Goal: Find specific page/section: Find specific page/section

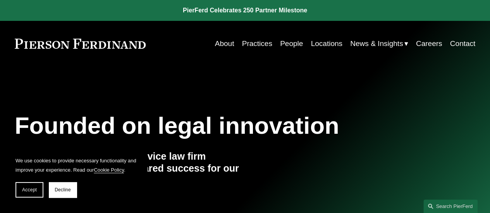
click at [320, 41] on link "Locations" at bounding box center [326, 43] width 31 height 15
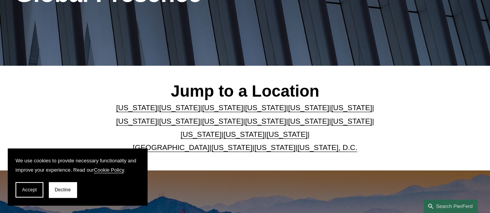
scroll to position [155, 0]
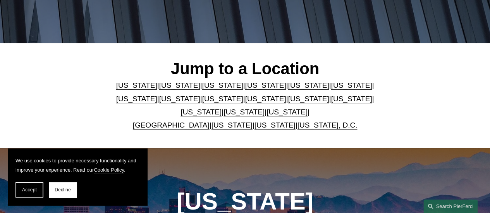
click at [159, 101] on link "Massachusetts" at bounding box center [179, 99] width 41 height 8
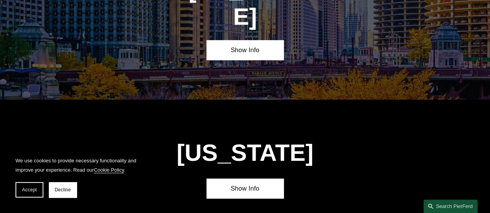
scroll to position [1287, 0]
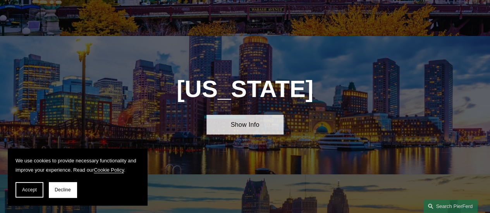
click at [234, 115] on link "Show Info" at bounding box center [244, 125] width 77 height 20
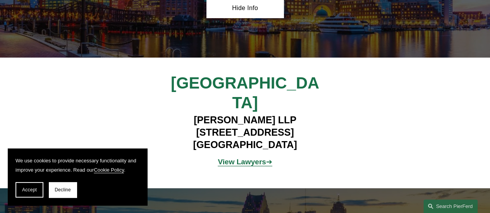
scroll to position [1481, 0]
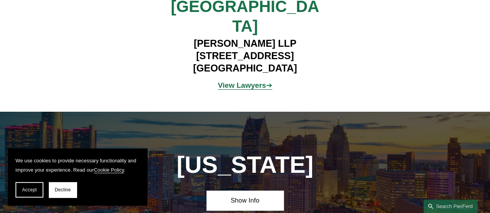
click at [258, 81] on strong "View Lawyers" at bounding box center [242, 85] width 48 height 8
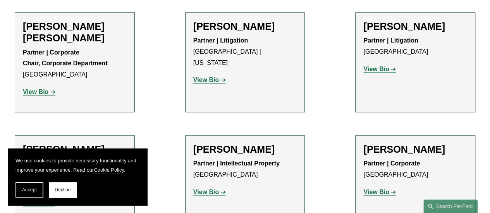
scroll to position [426, 0]
